Goal: Find specific fact: Find specific fact

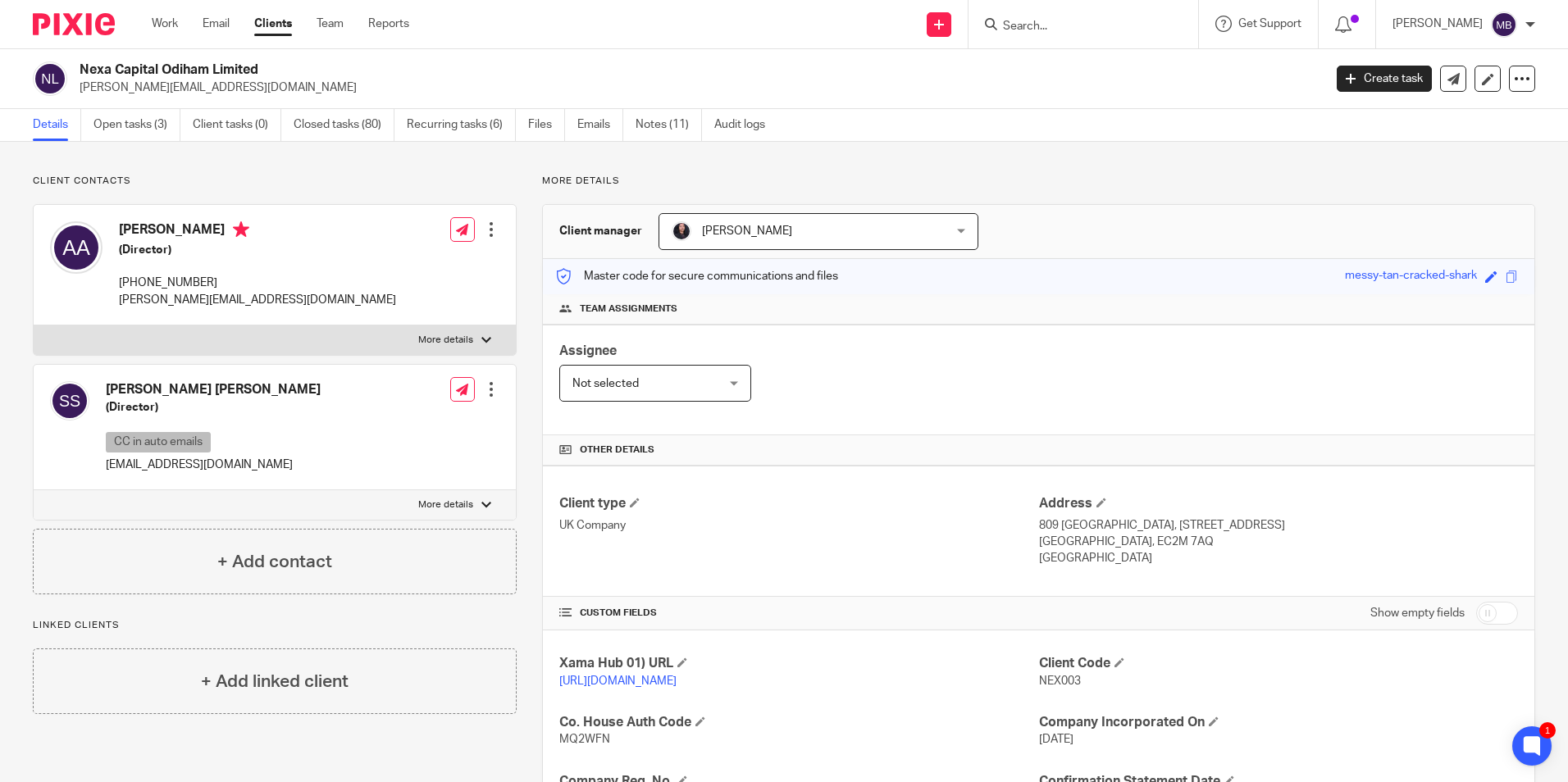
click at [1039, 22] on input "Search" at bounding box center [1075, 27] width 148 height 15
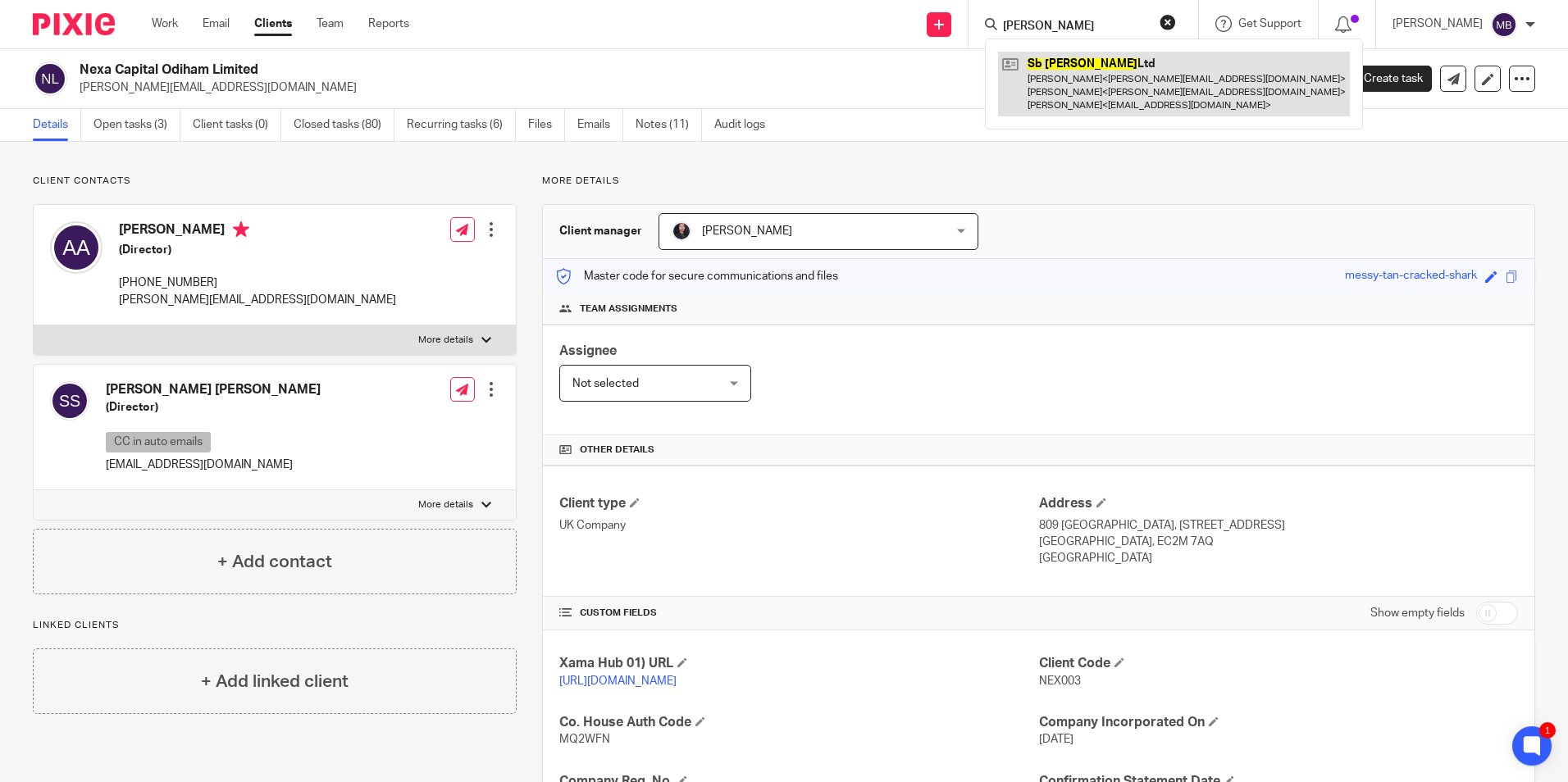
type input "[PERSON_NAME]"
click at [1112, 68] on link at bounding box center [1173, 83] width 352 height 65
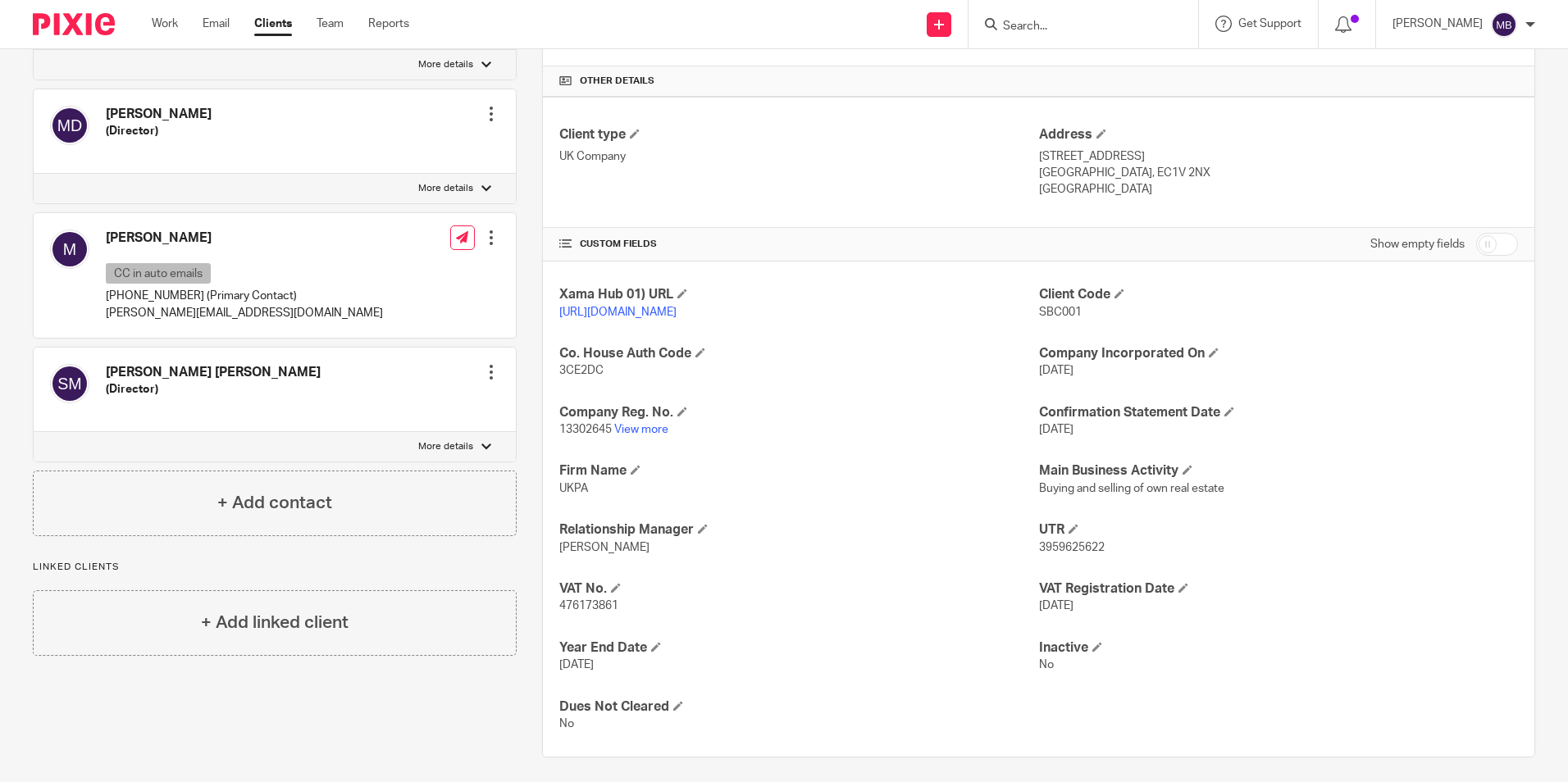
scroll to position [395, 0]
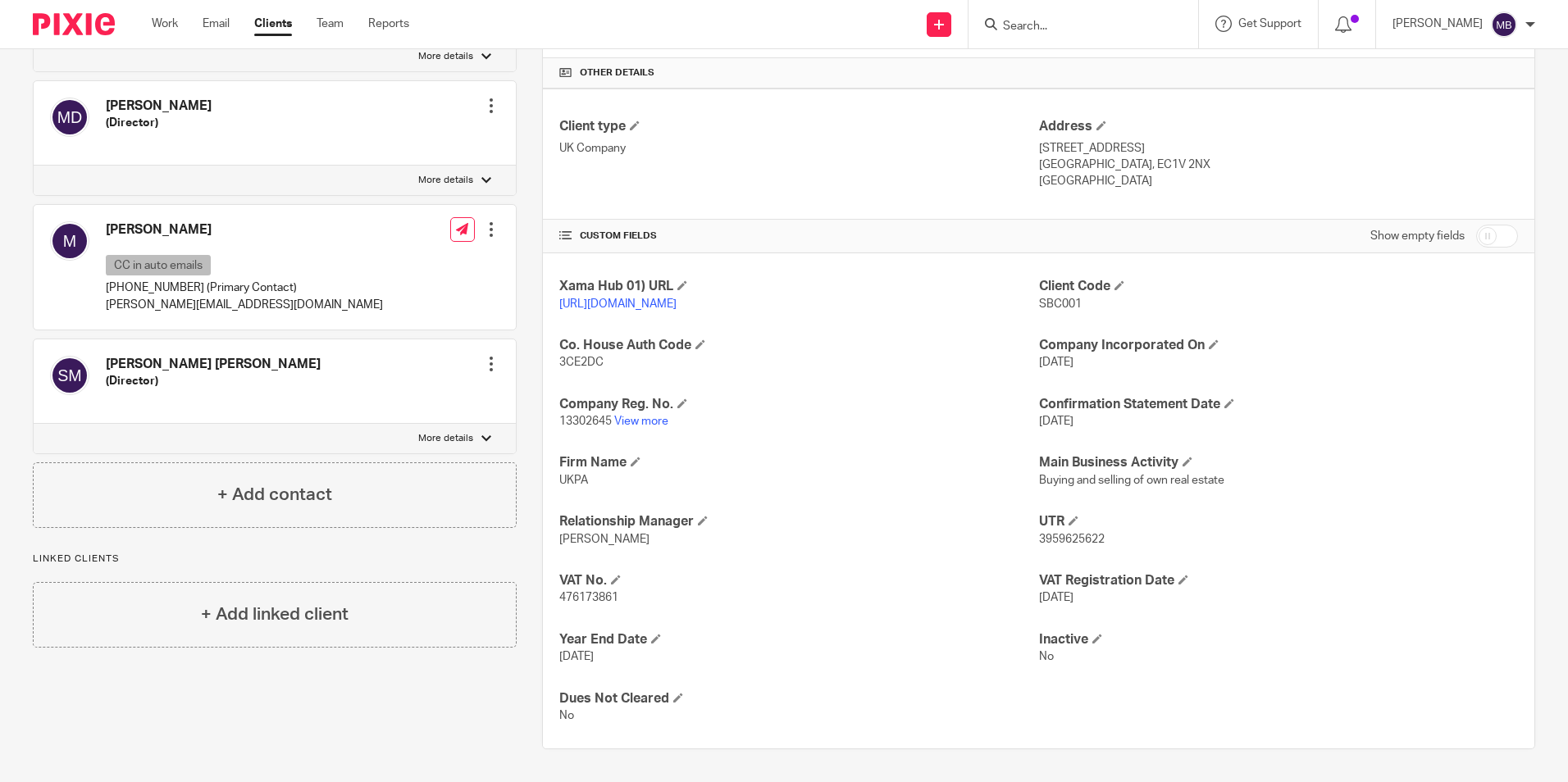
click at [600, 606] on p "476173861" at bounding box center [798, 597] width 479 height 16
copy span "476173861"
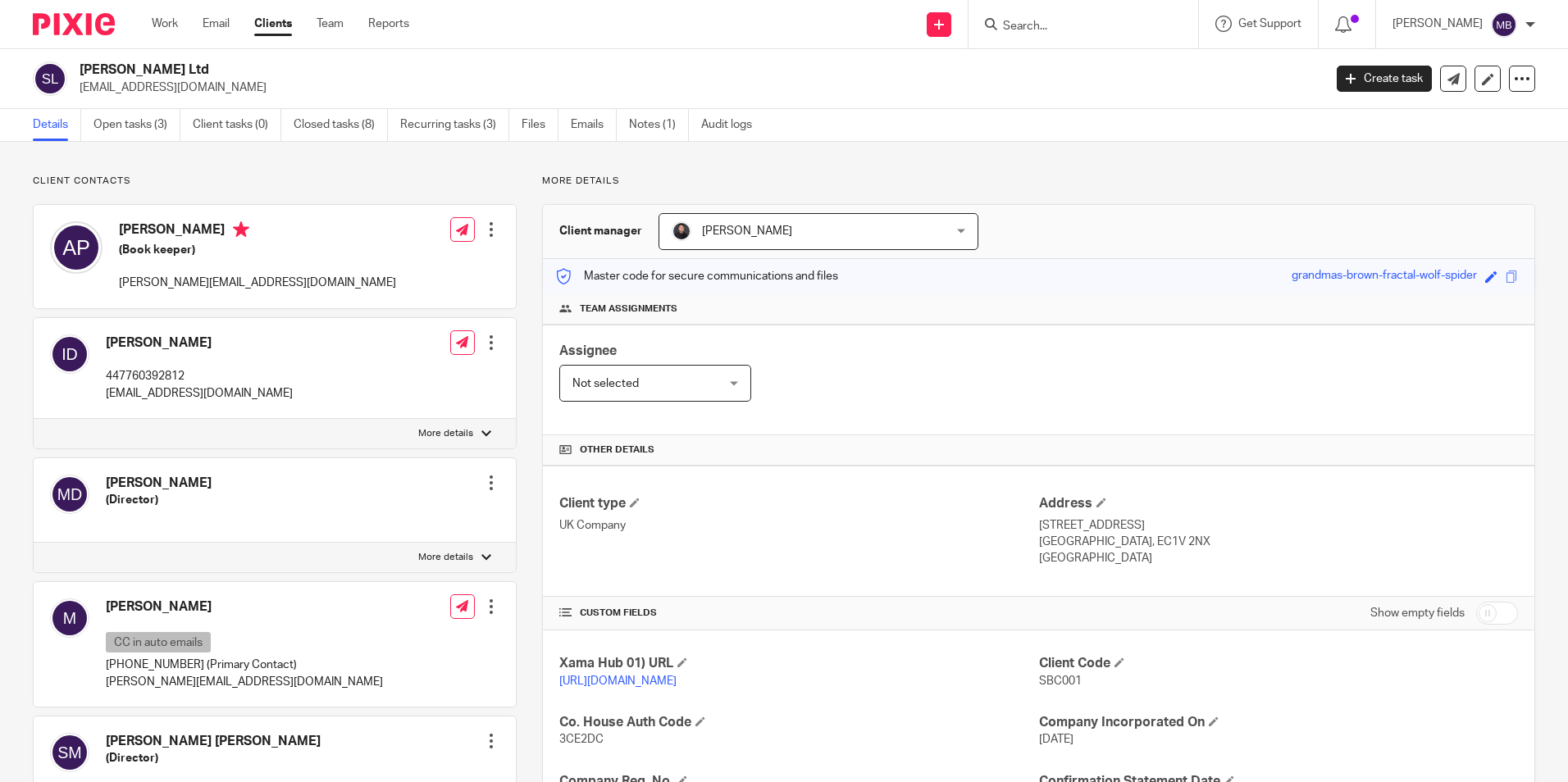
scroll to position [328, 0]
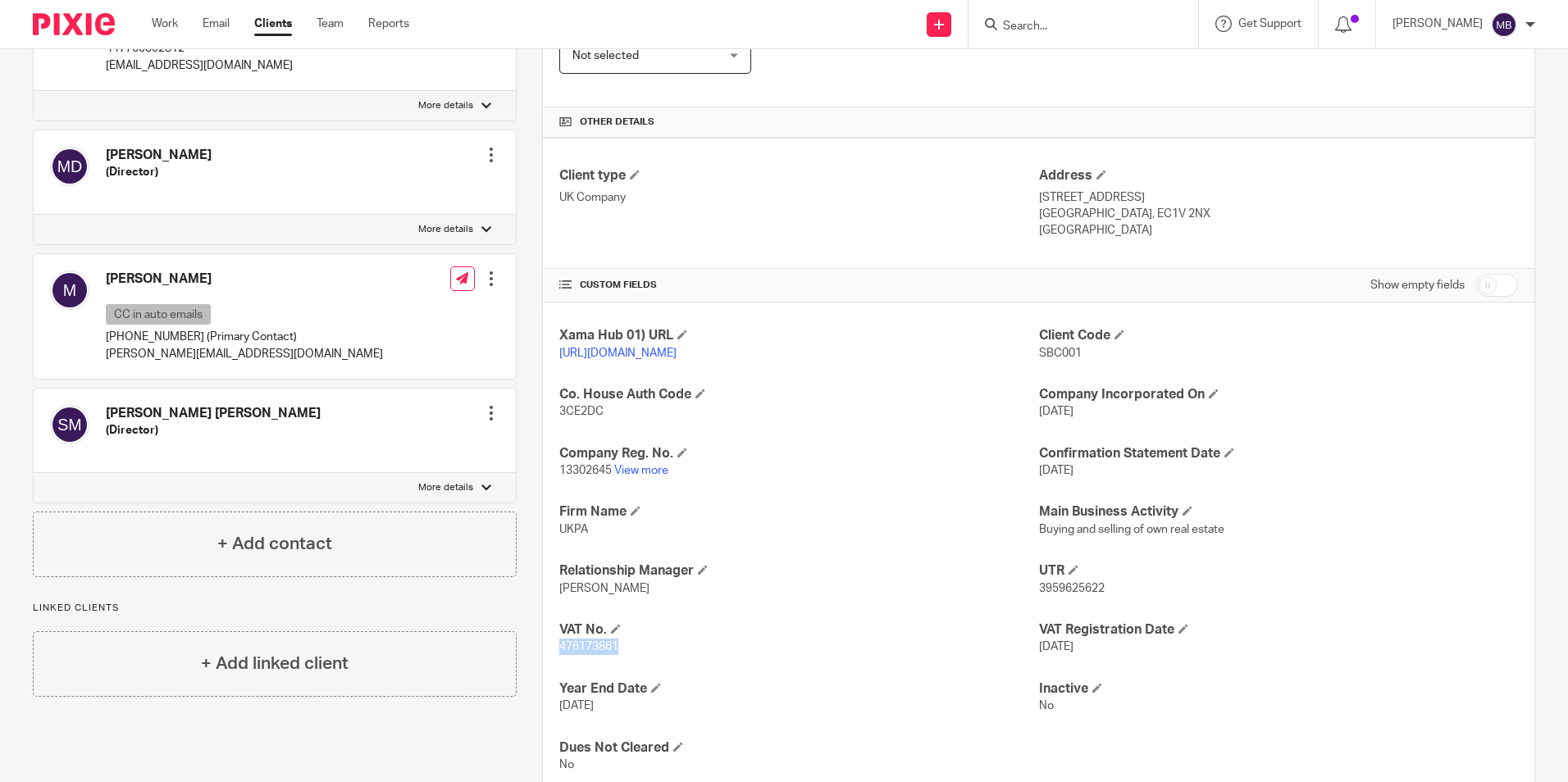
click at [711, 656] on p "476173861" at bounding box center [798, 647] width 479 height 16
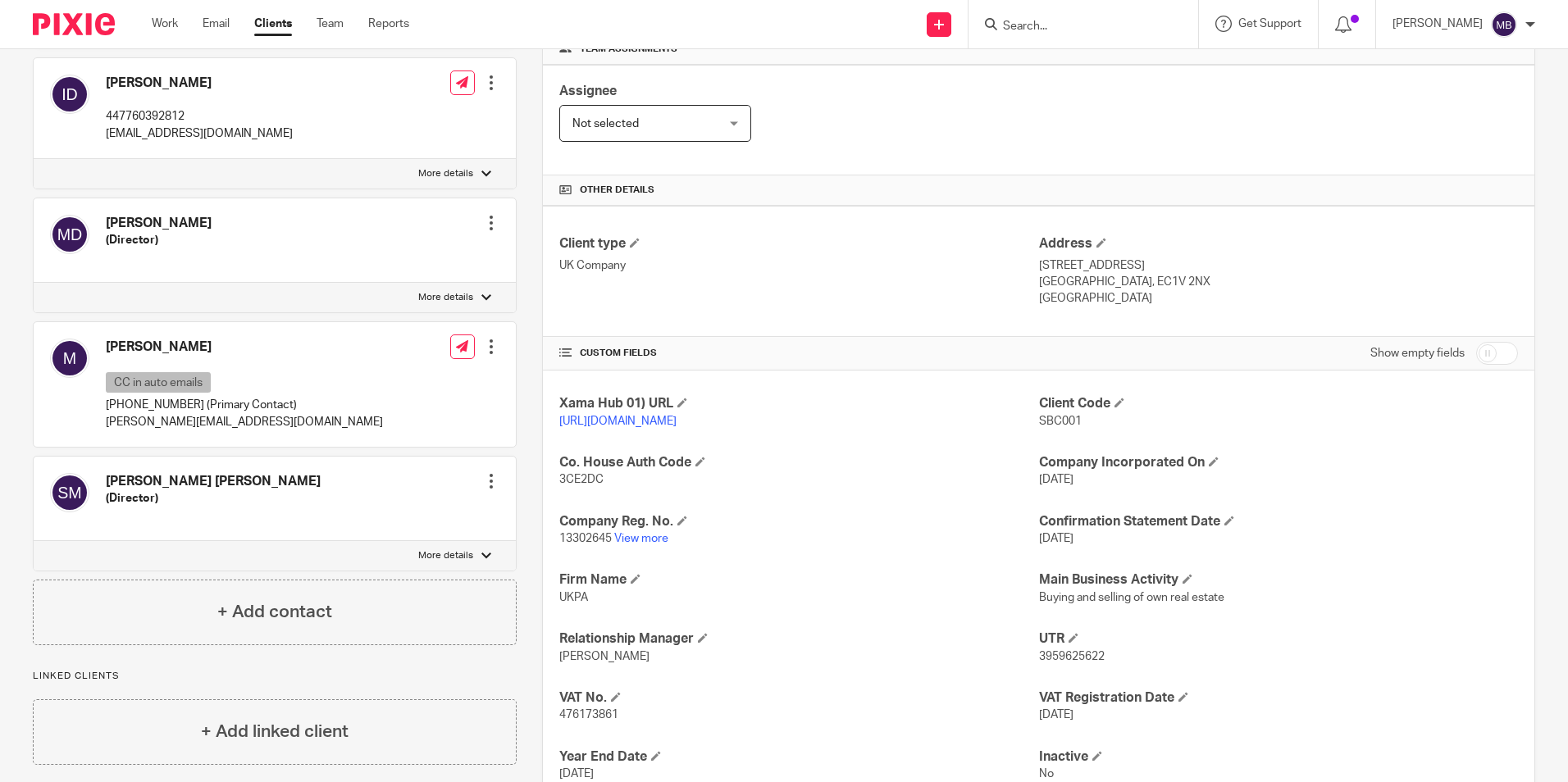
scroll to position [395, 0]
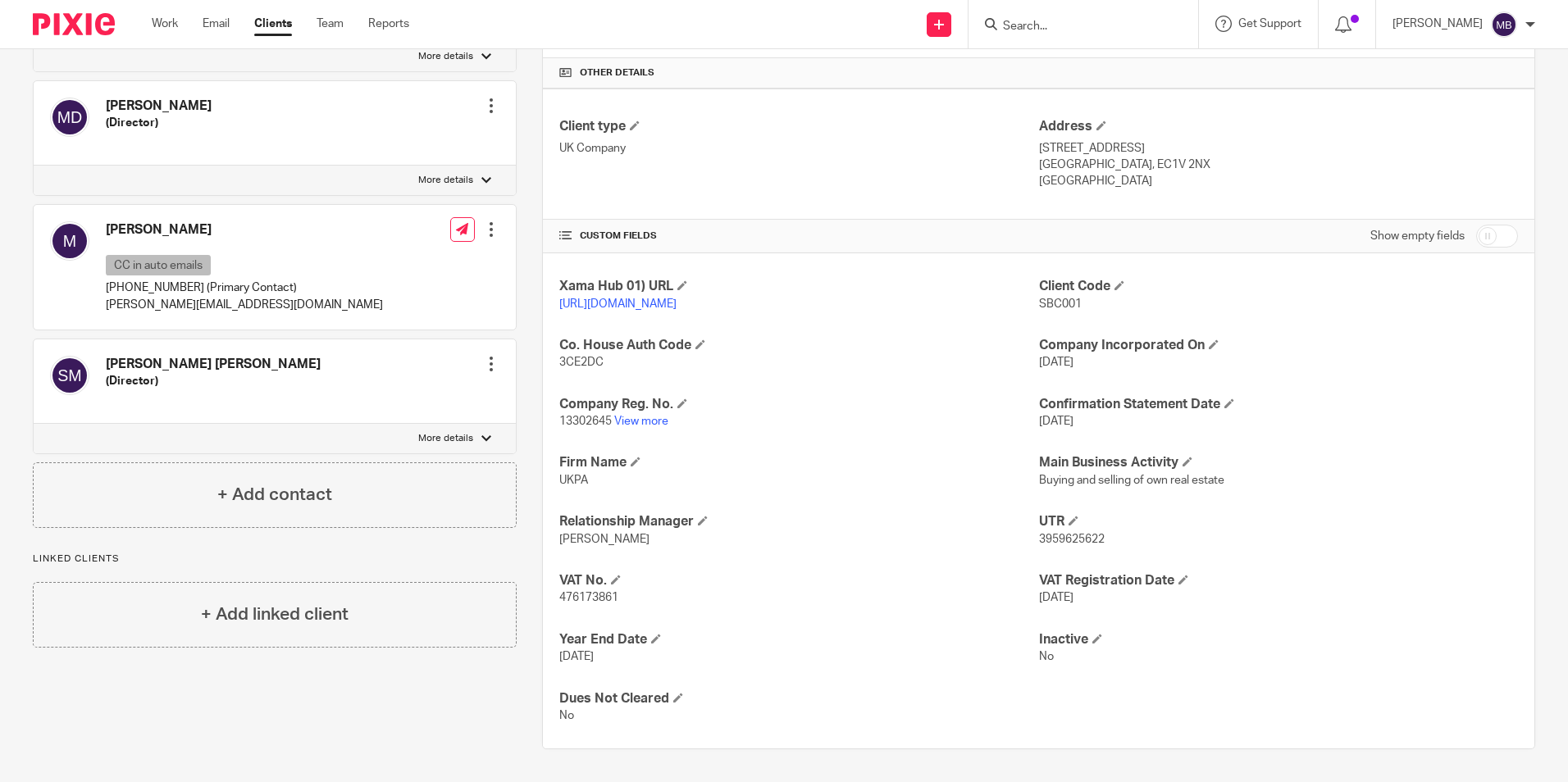
click at [602, 607] on div "Xama Hub 01) URL https://platform.xamatech.com/portal/crm/clients/72f02a80-6bdd…" at bounding box center [1038, 502] width 992 height 496
click at [601, 609] on div "Xama Hub 01) URL https://platform.xamatech.com/portal/crm/clients/72f02a80-6bdd…" at bounding box center [1038, 502] width 992 height 496
click at [587, 587] on h4 "VAT No." at bounding box center [798, 581] width 479 height 17
click at [587, 592] on span "476173861" at bounding box center [588, 597] width 59 height 11
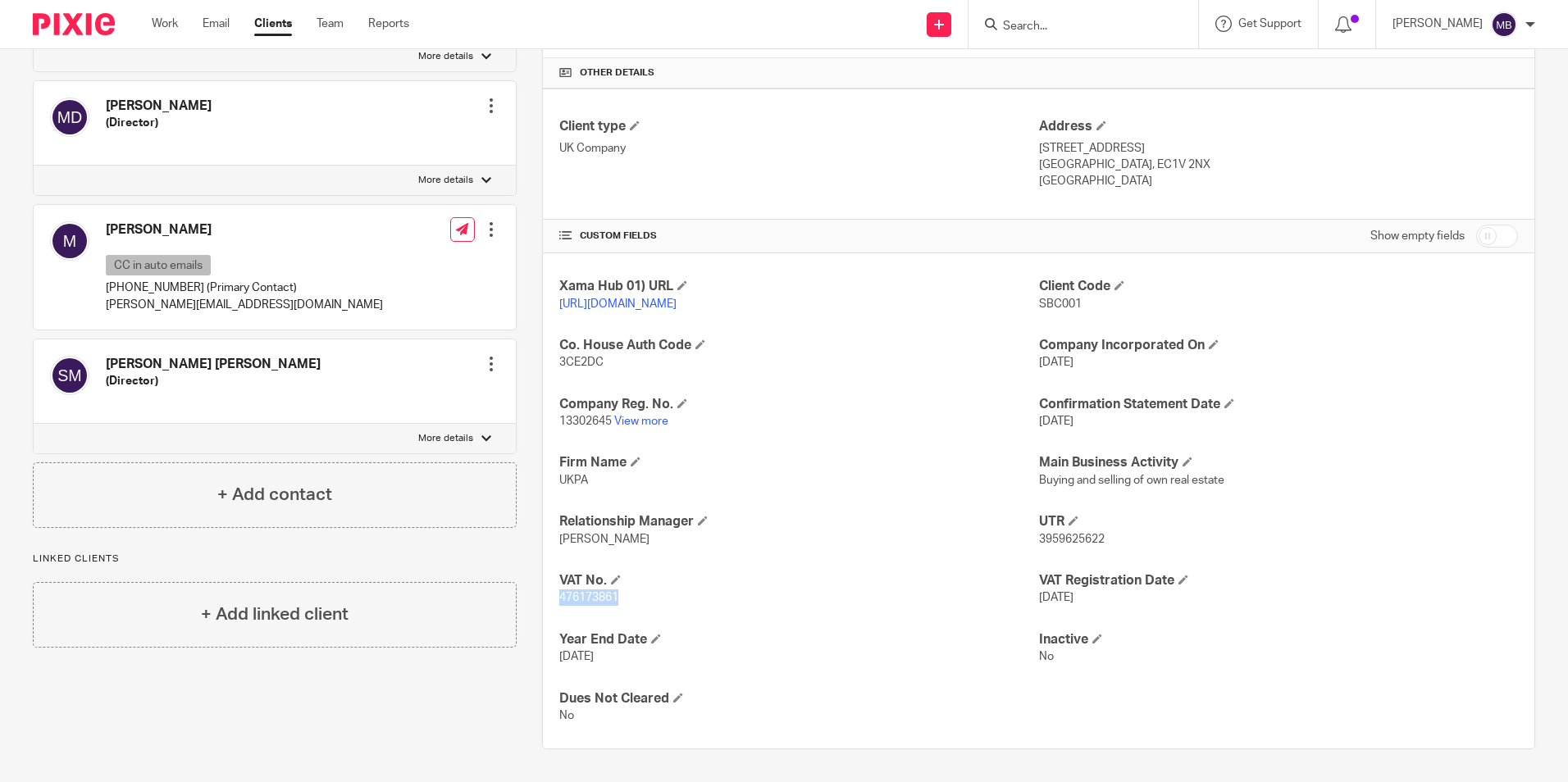
click at [587, 592] on span "476173861" at bounding box center [588, 597] width 59 height 11
copy span "476173861"
click at [606, 624] on div "Xama Hub 01) URL https://platform.xamatech.com/portal/crm/clients/72f02a80-6bdd…" at bounding box center [1038, 502] width 992 height 496
click at [1041, 542] on span "3959625622" at bounding box center [1072, 539] width 65 height 11
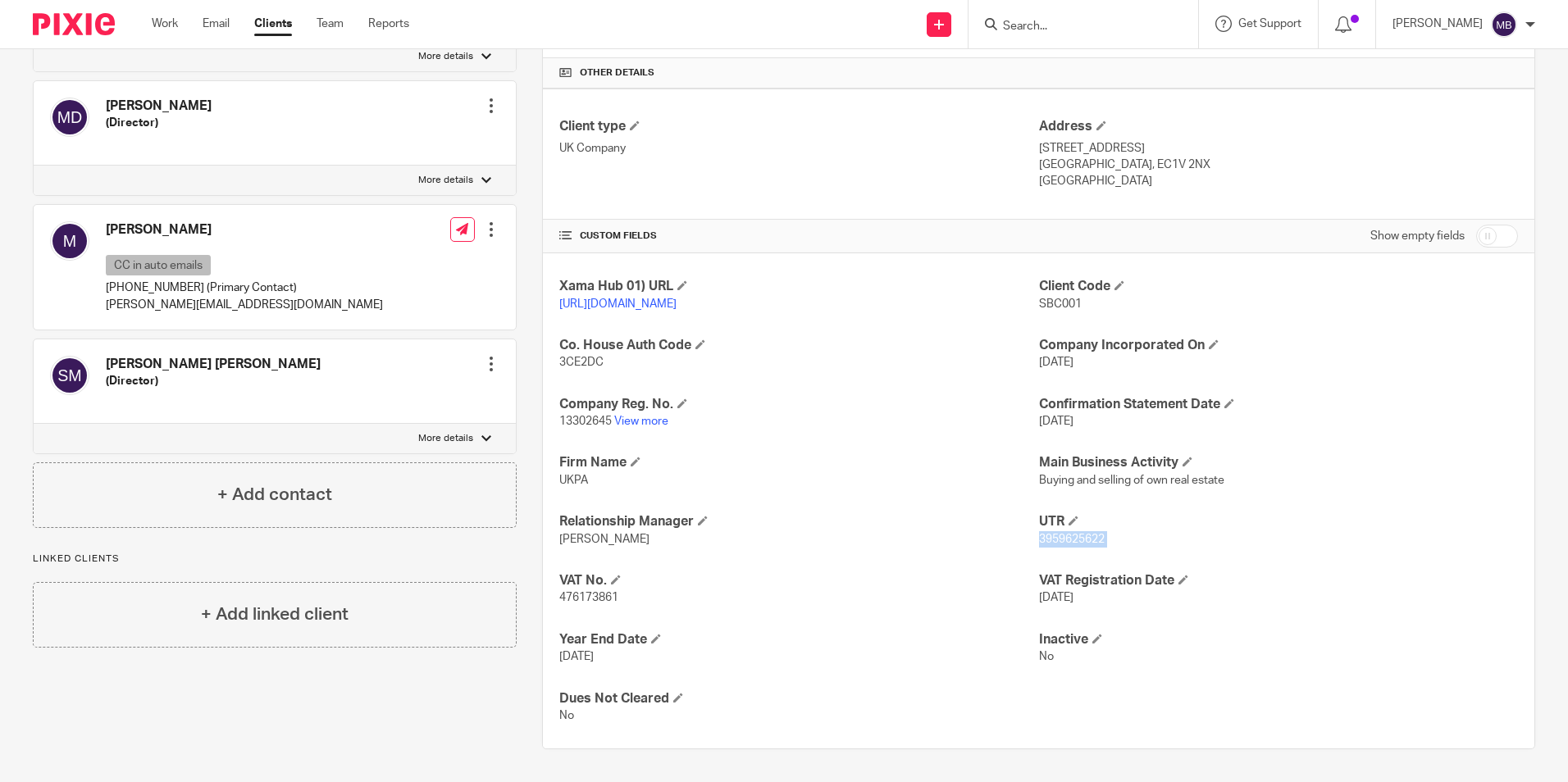
click at [1041, 542] on span "3959625622" at bounding box center [1072, 539] width 65 height 11
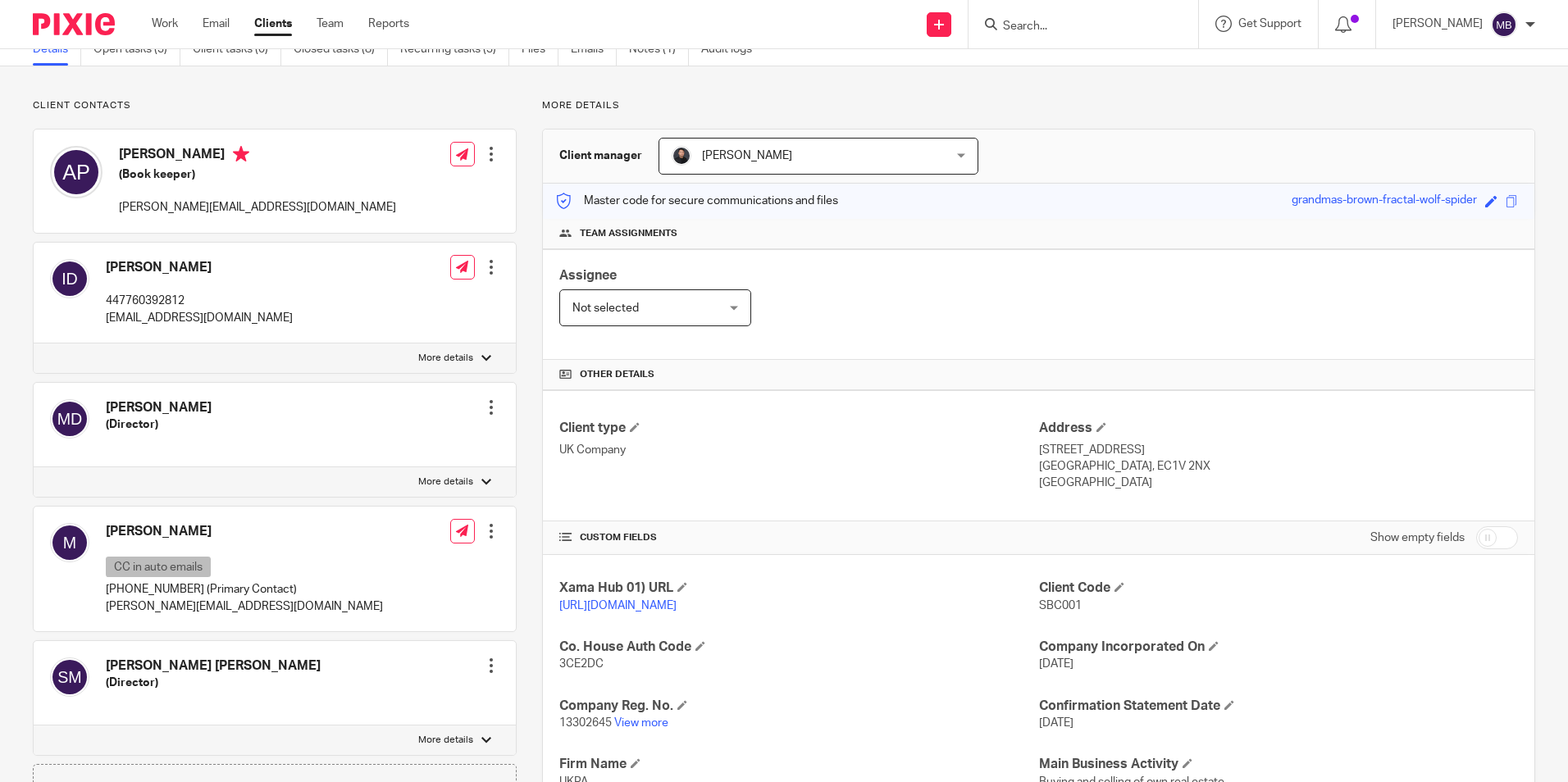
scroll to position [0, 0]
